Goal: Task Accomplishment & Management: Use online tool/utility

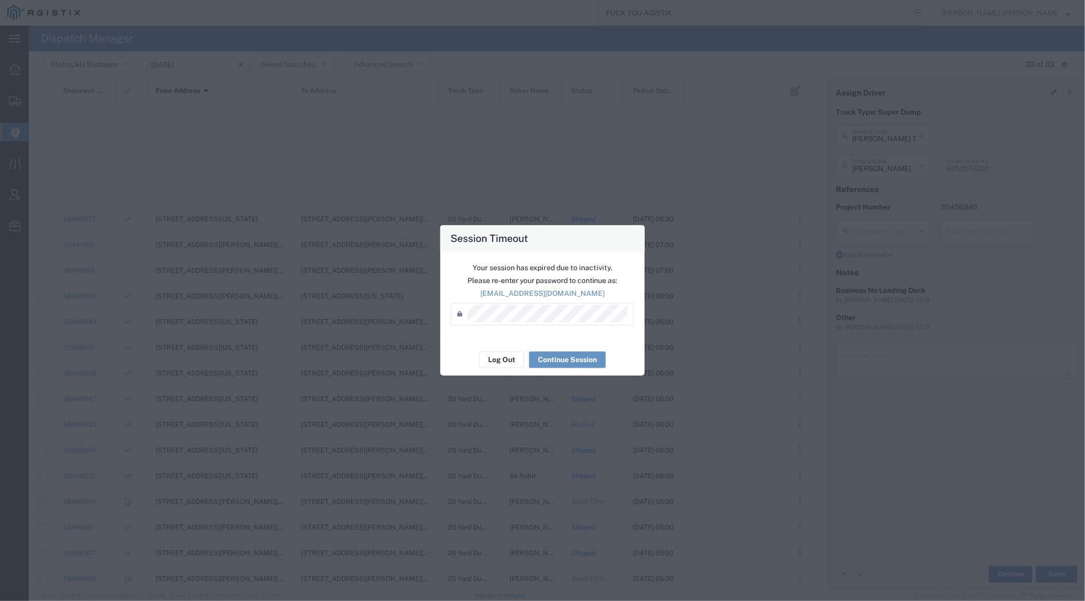
scroll to position [361, 0]
click at [501, 359] on button "Log Out" at bounding box center [501, 360] width 45 height 16
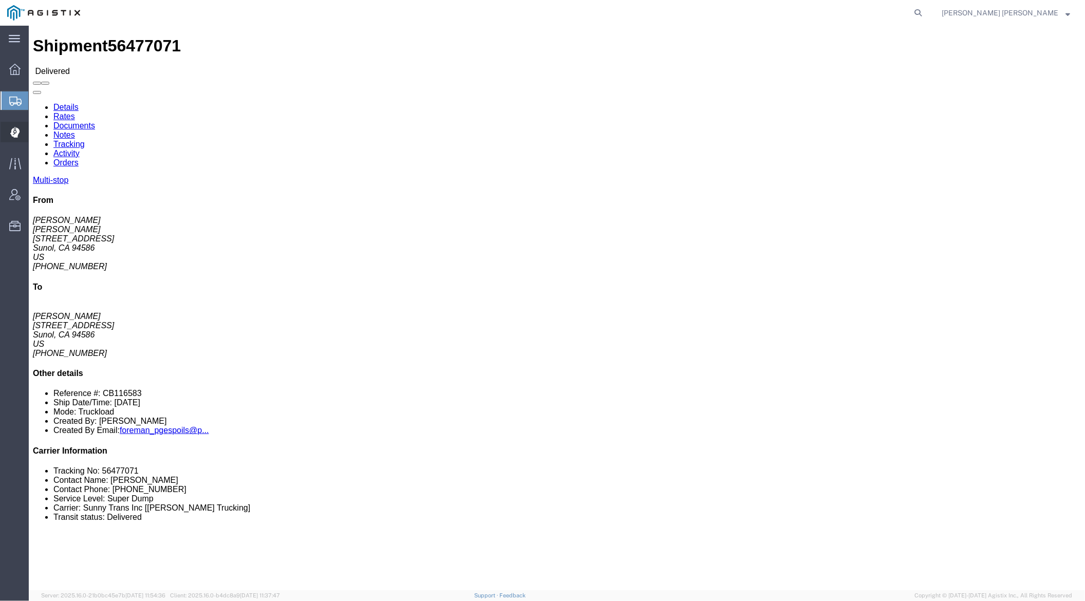
click at [9, 131] on div at bounding box center [15, 132] width 29 height 21
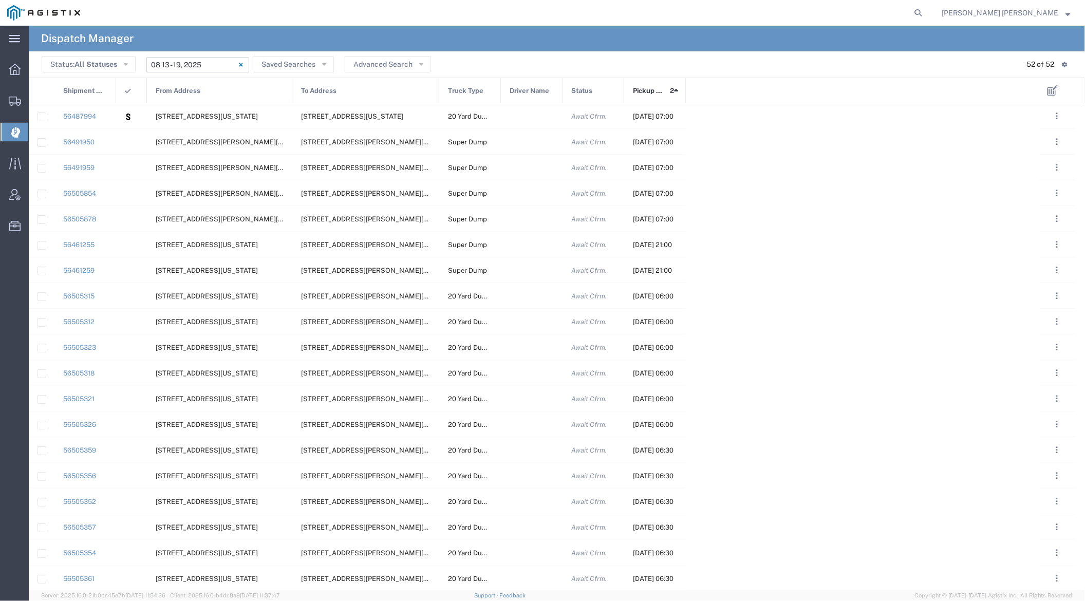
click at [205, 65] on input "08/13/2025 - 08/19/2025" at bounding box center [197, 64] width 103 height 15
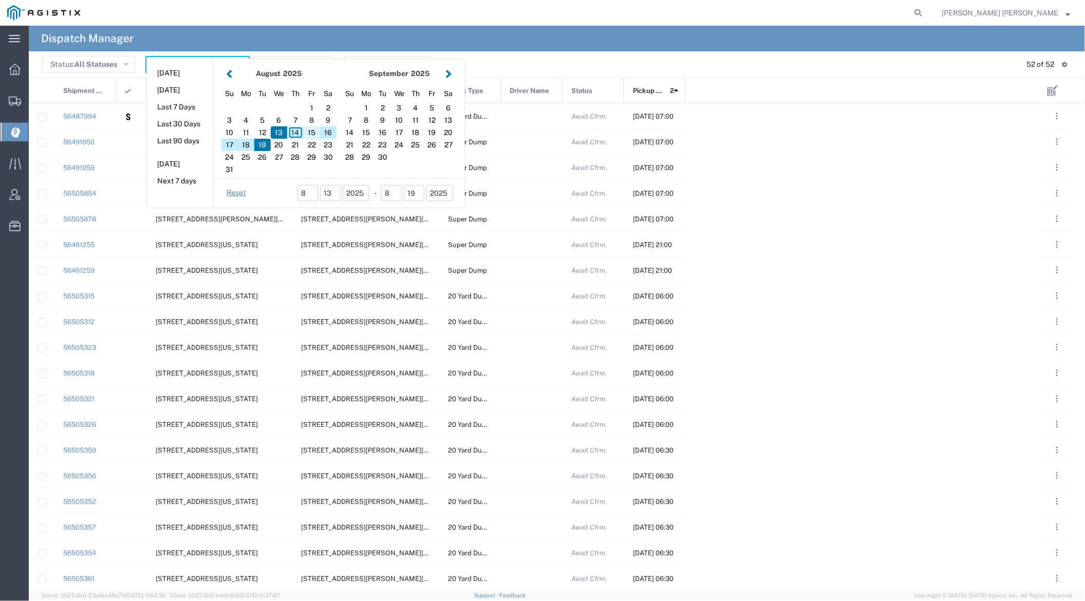
click at [311, 132] on div "15" at bounding box center [312, 132] width 16 height 12
type input "08/15/2025"
type input "08/15/2025 - 08/15/2025"
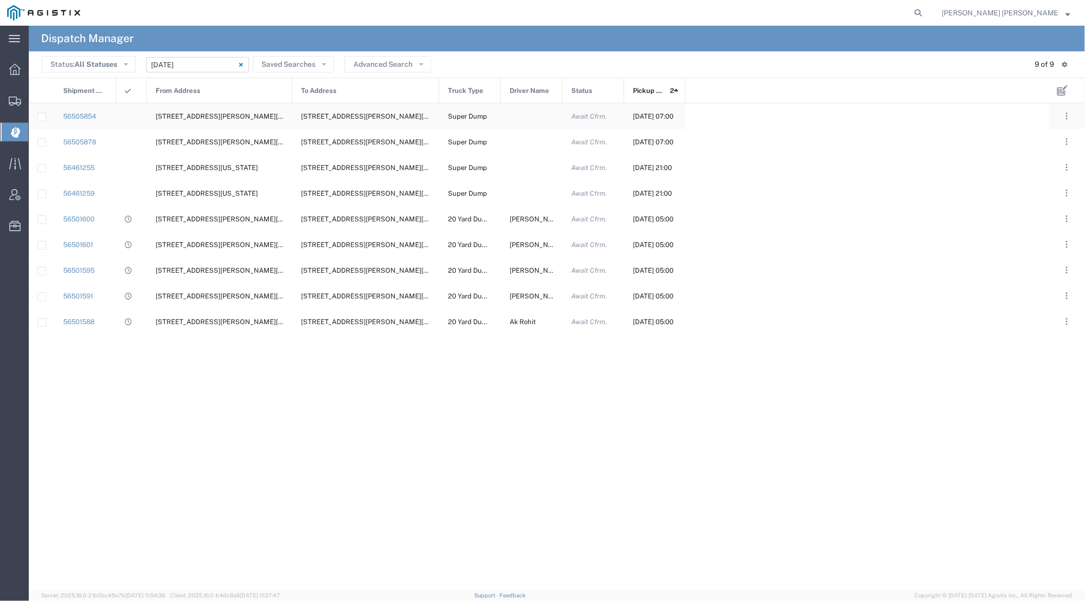
click at [524, 118] on div at bounding box center [532, 115] width 62 height 25
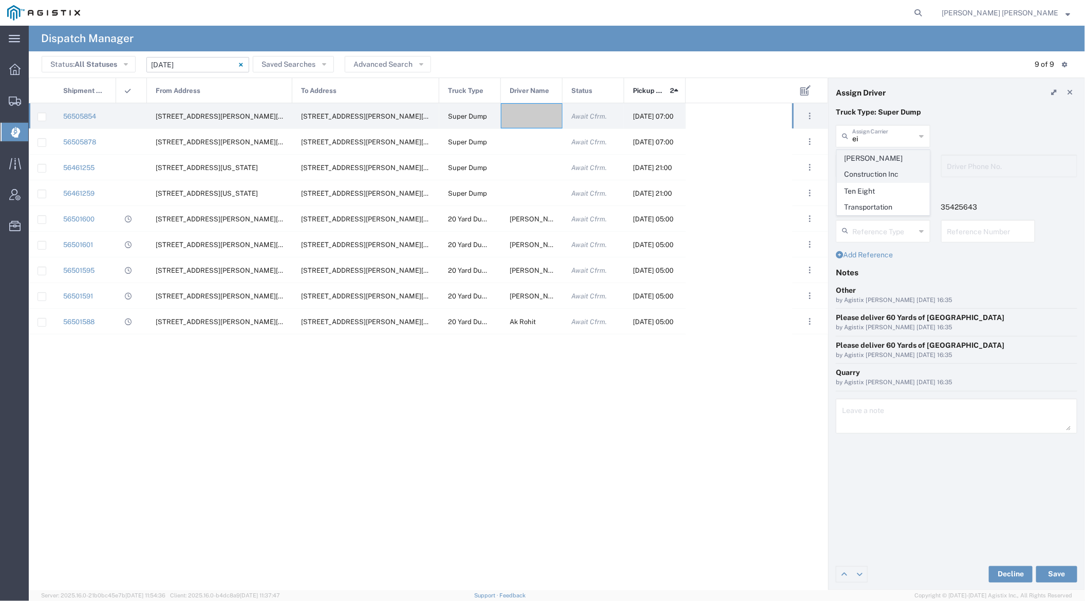
click at [869, 168] on span "Eisenhauer Construction Inc" at bounding box center [884, 167] width 92 height 32
type input "Eisenhauer Construction Inc"
click at [873, 162] on input "text" at bounding box center [885, 165] width 65 height 18
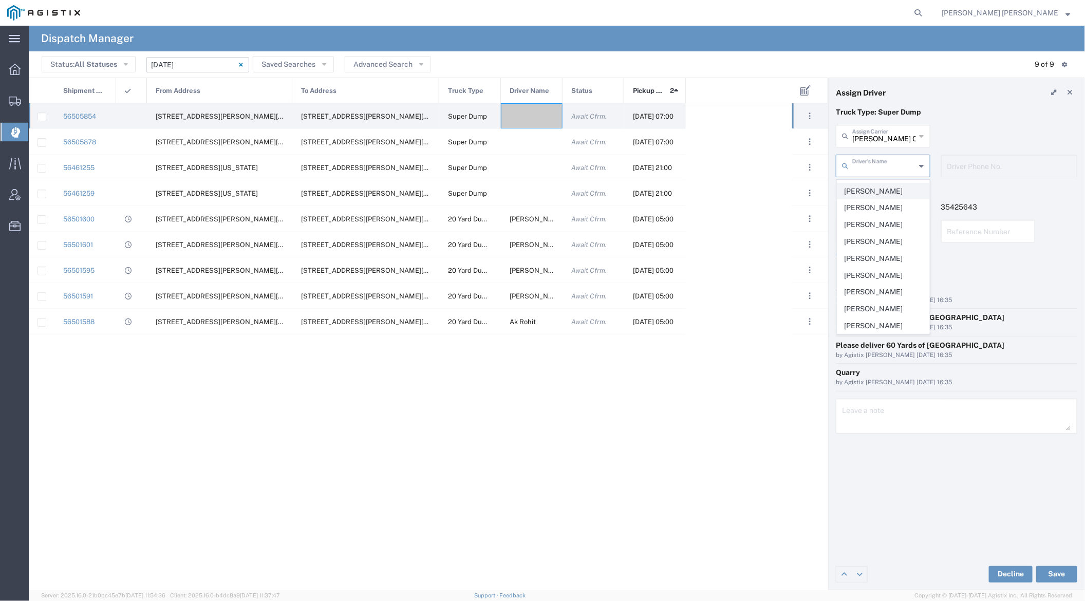
scroll to position [76, 0]
click at [880, 313] on span "Joseph Stocker" at bounding box center [884, 315] width 92 height 16
type input "Joseph Stocker"
type input "707-978-8456"
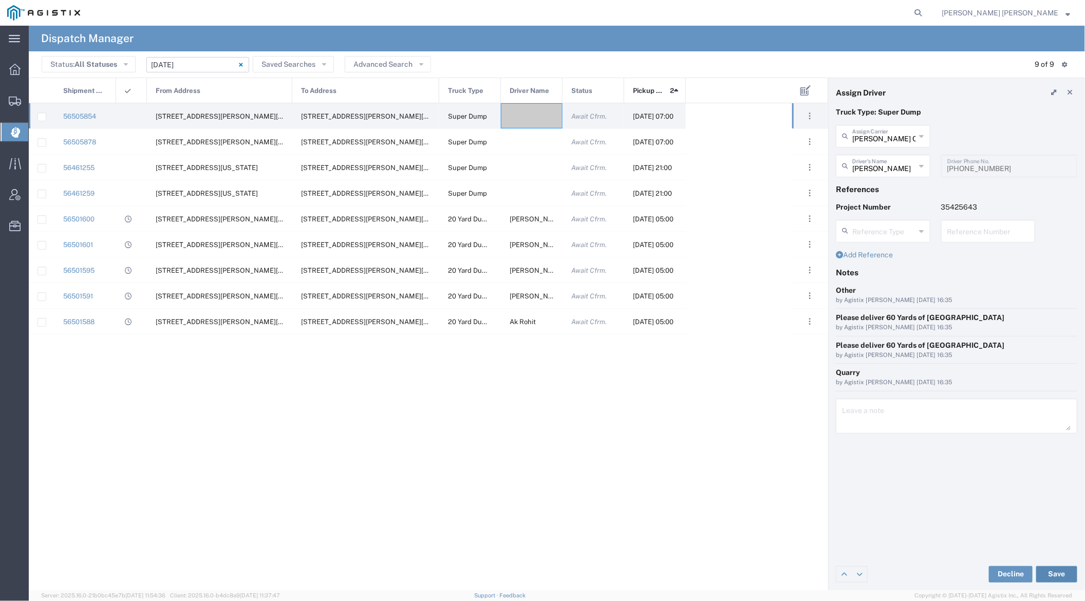
click at [1057, 576] on button "Save" at bounding box center [1056, 574] width 41 height 16
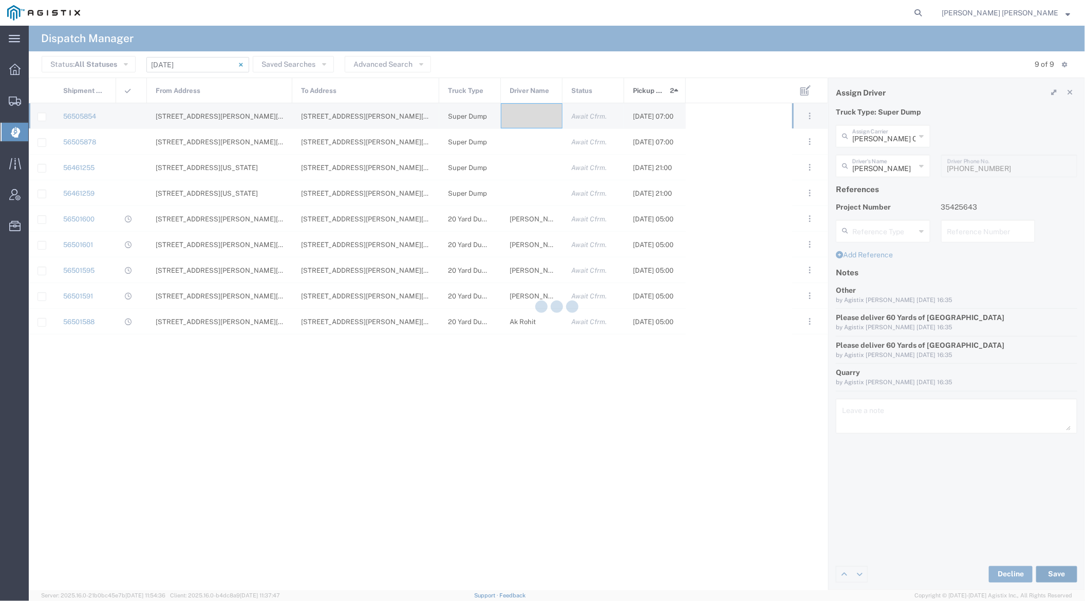
type input "Joseph Stocker"
type input "Eisenhauer Construction Inc"
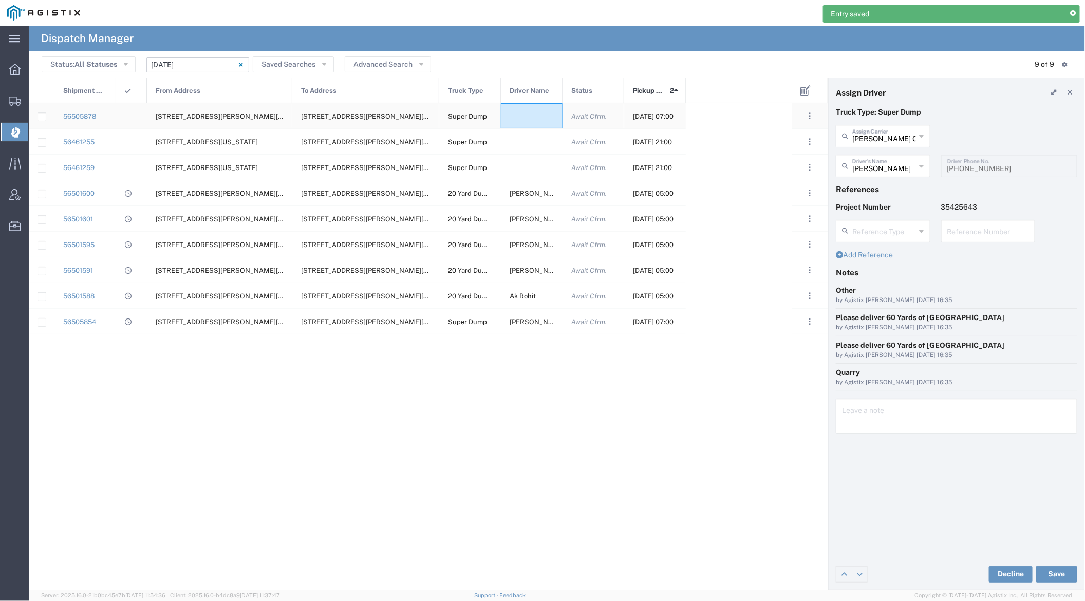
click at [531, 112] on div at bounding box center [532, 115] width 62 height 25
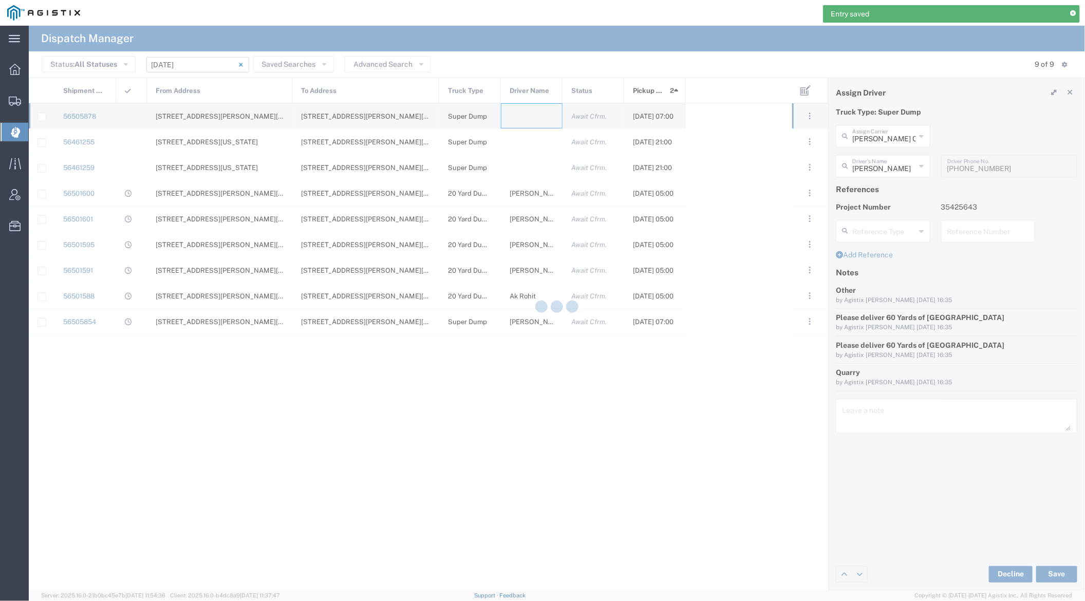
type input "Bray Trucking"
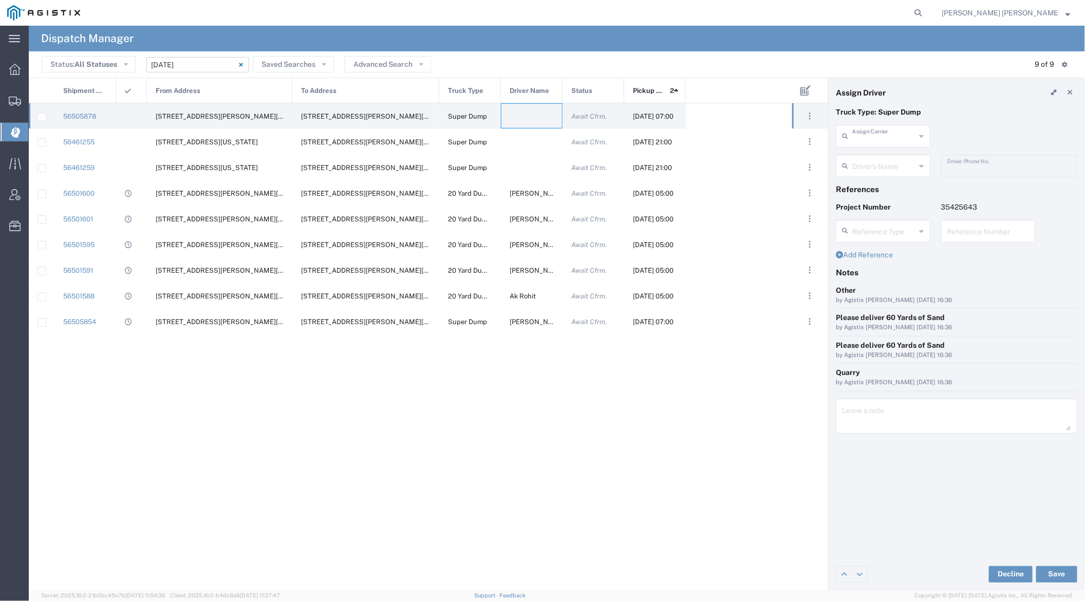
click at [879, 142] on input "text" at bounding box center [885, 135] width 64 height 18
click at [902, 216] on span "Manzoni Trucking" at bounding box center [884, 224] width 92 height 16
type input "Manzoni Trucking"
click at [880, 164] on input "text" at bounding box center [885, 165] width 65 height 18
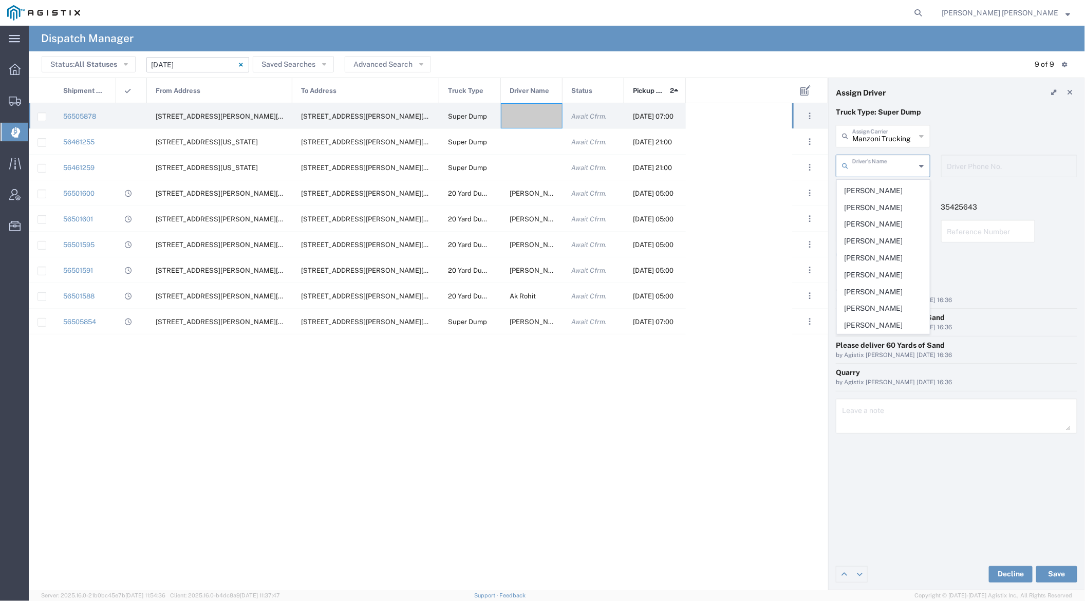
scroll to position [203, 0]
click at [880, 254] on span "Robyn Morawicz" at bounding box center [884, 258] width 92 height 16
type input "Robyn Morawicz"
type input "7072410213"
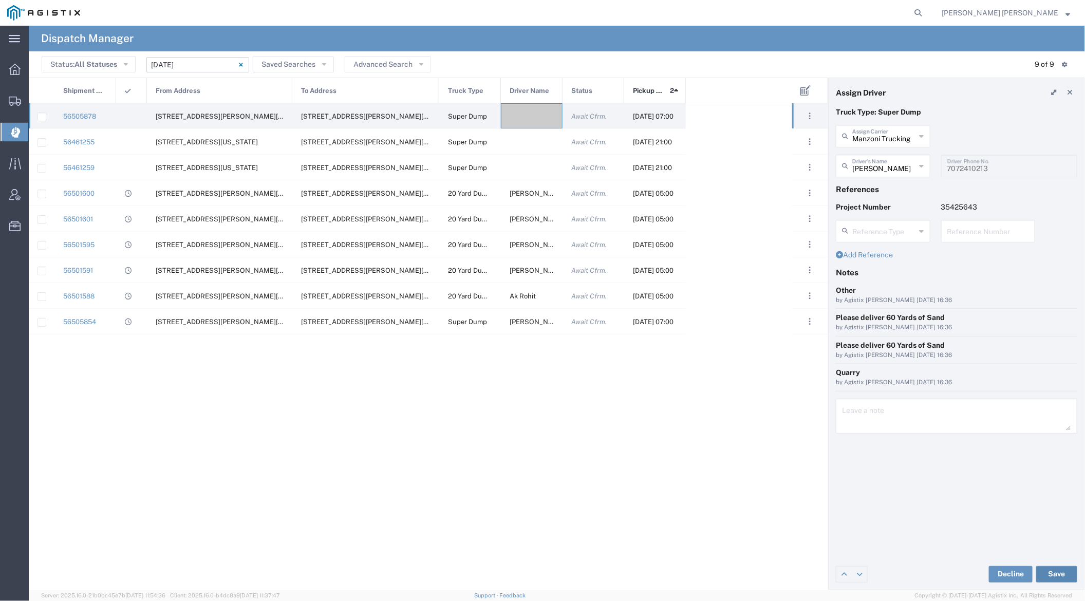
click at [1054, 578] on button "Save" at bounding box center [1056, 574] width 41 height 16
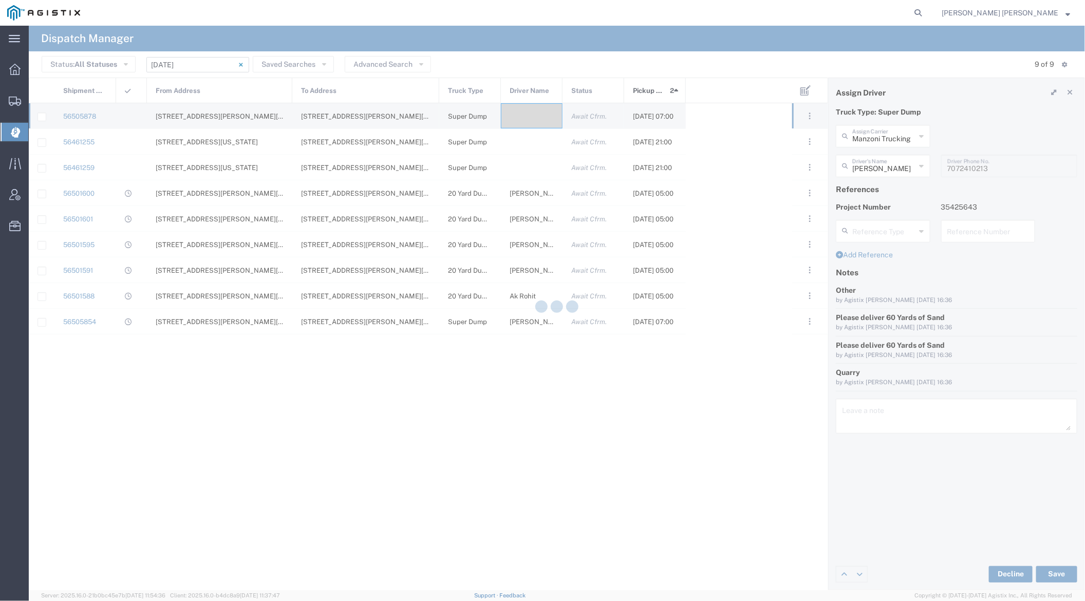
type input "Robyn Morawicz"
type input "Manzoni Trucking"
